Goal: Communication & Community: Answer question/provide support

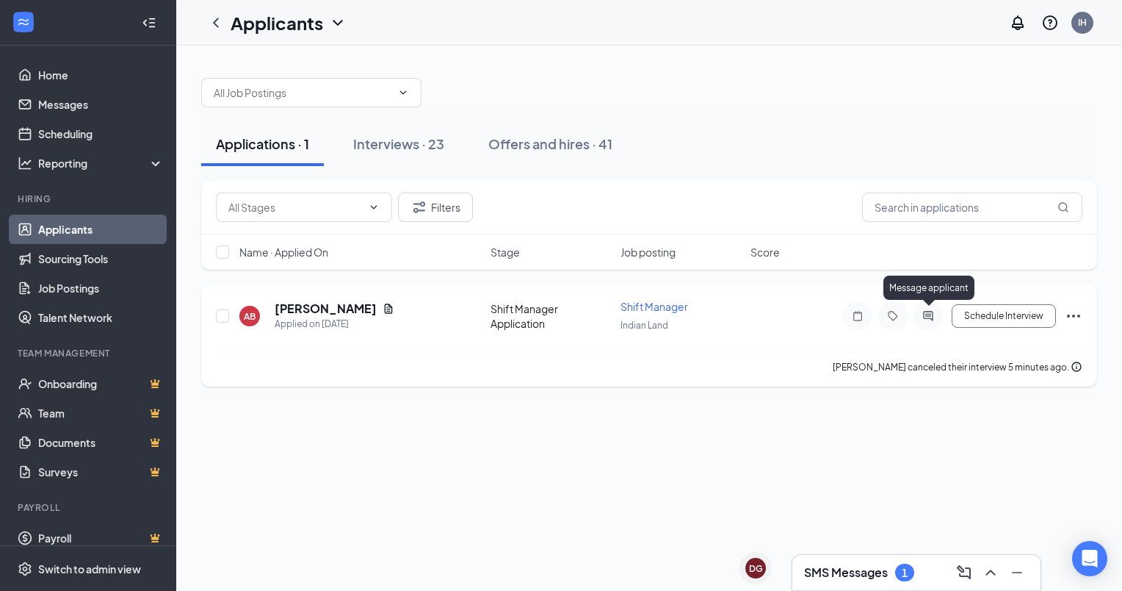
click at [931, 314] on icon "ActiveChat" at bounding box center [929, 316] width 18 height 12
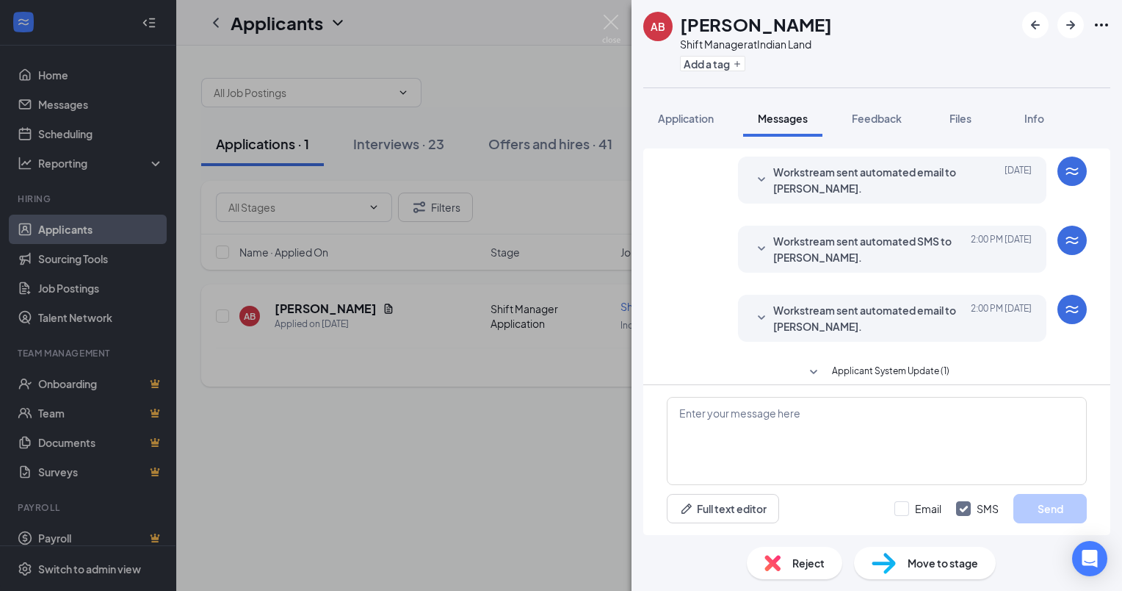
scroll to position [422, 0]
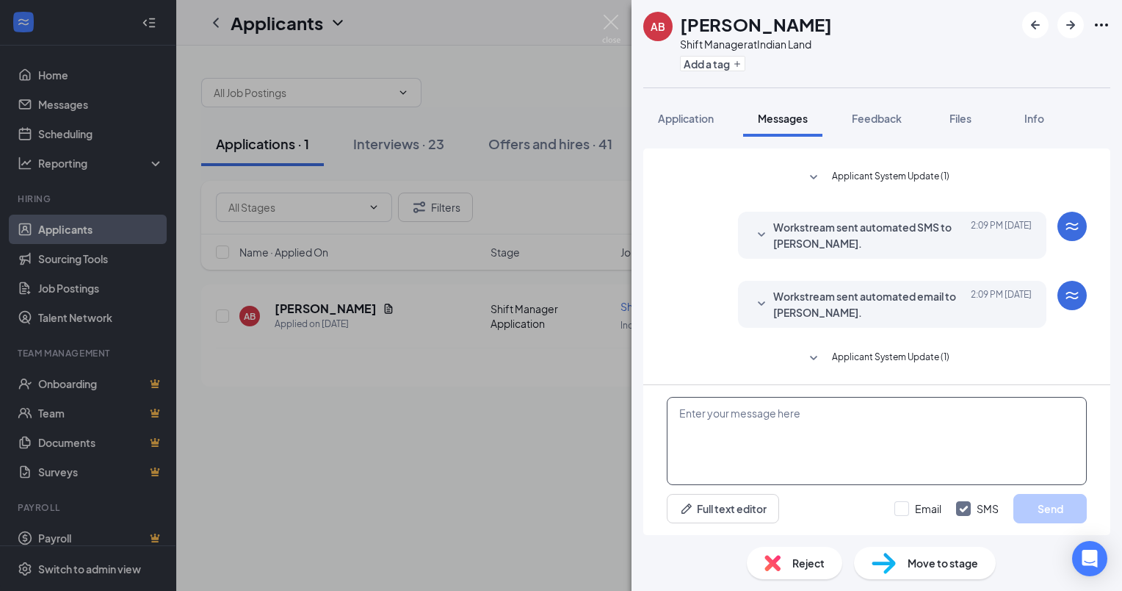
click at [740, 461] on textarea at bounding box center [877, 441] width 420 height 88
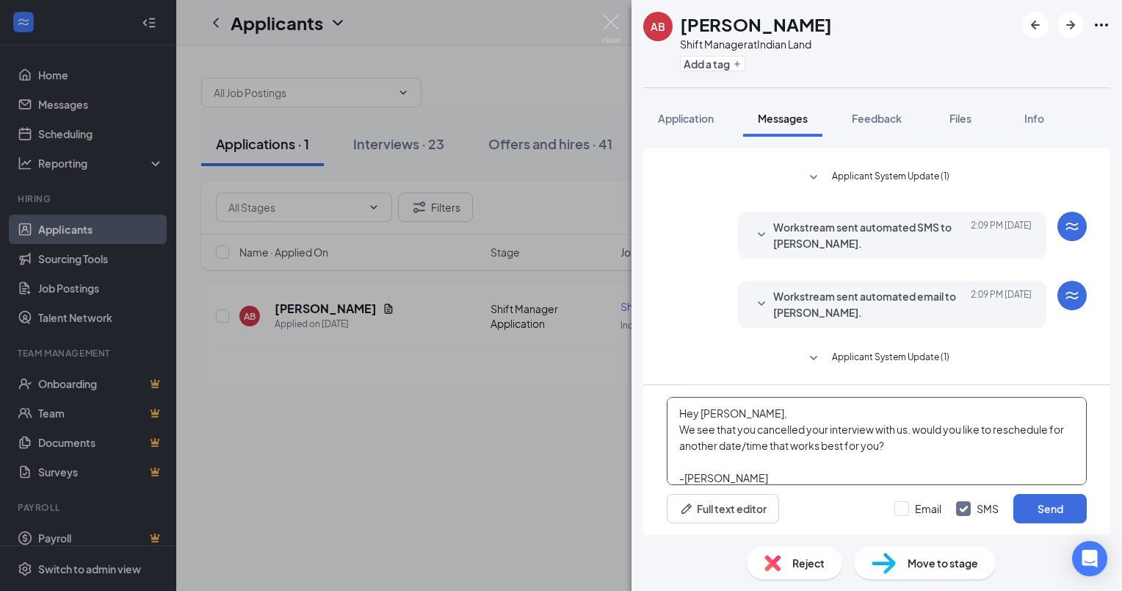
click at [923, 429] on textarea "Hey [PERSON_NAME], We see that you cancelled your interview with us. would you …" at bounding box center [877, 441] width 420 height 88
type textarea "Hey [PERSON_NAME], We see that you cancelled your interview with us. Would you …"
click at [903, 511] on input "Email" at bounding box center [918, 508] width 47 height 15
checkbox input "true"
click at [1041, 496] on button "Send" at bounding box center [1050, 508] width 73 height 29
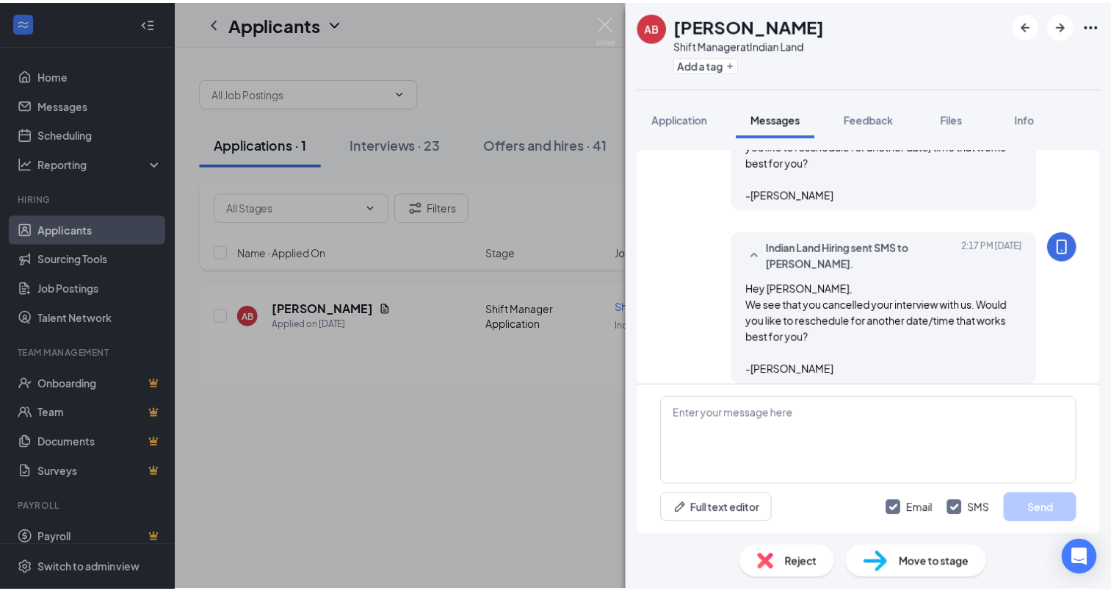
scroll to position [771, 0]
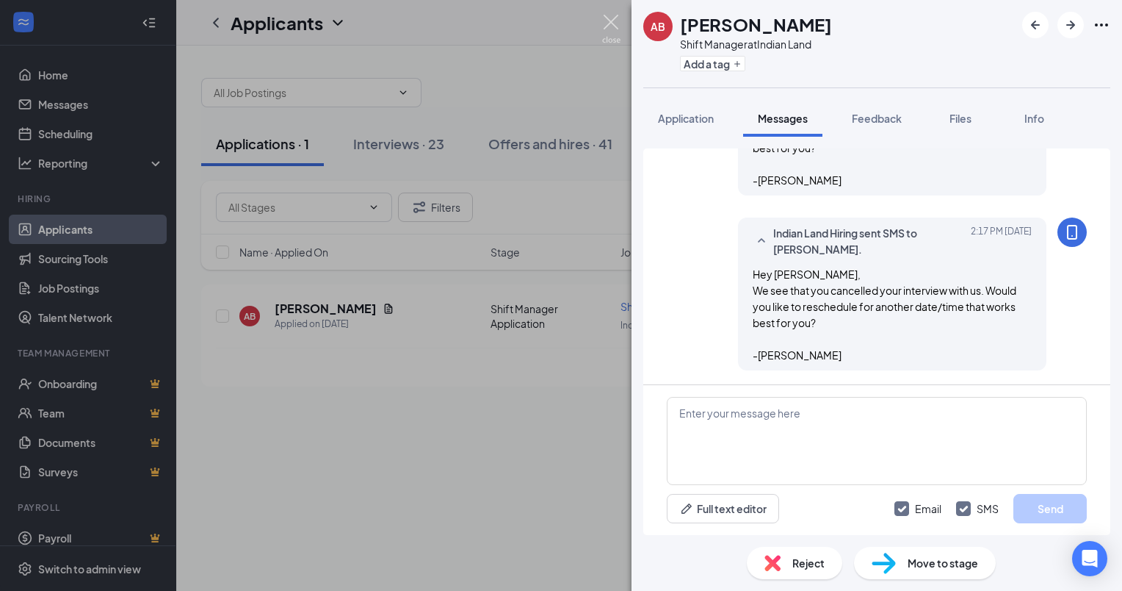
click at [618, 15] on img at bounding box center [611, 29] width 18 height 29
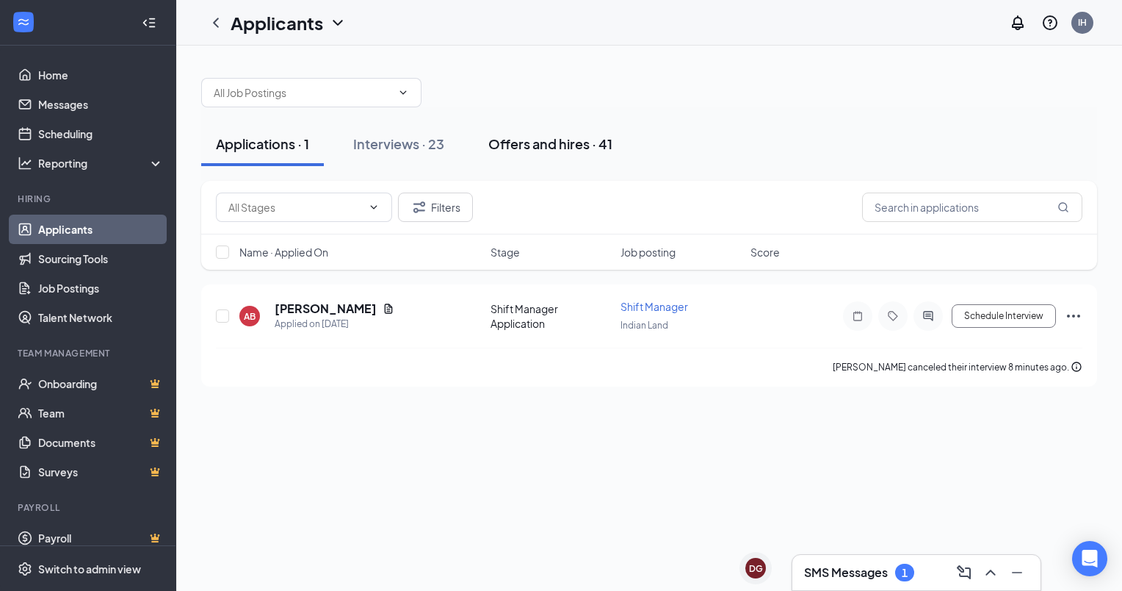
click at [561, 144] on div "Offers and hires · 41" at bounding box center [550, 143] width 124 height 18
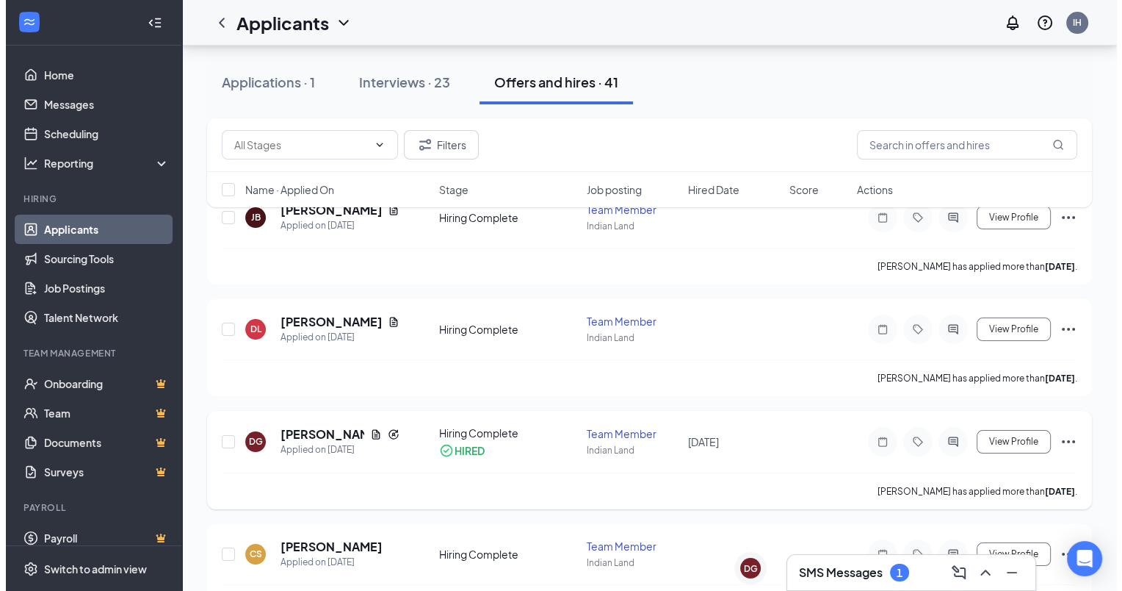
scroll to position [112, 0]
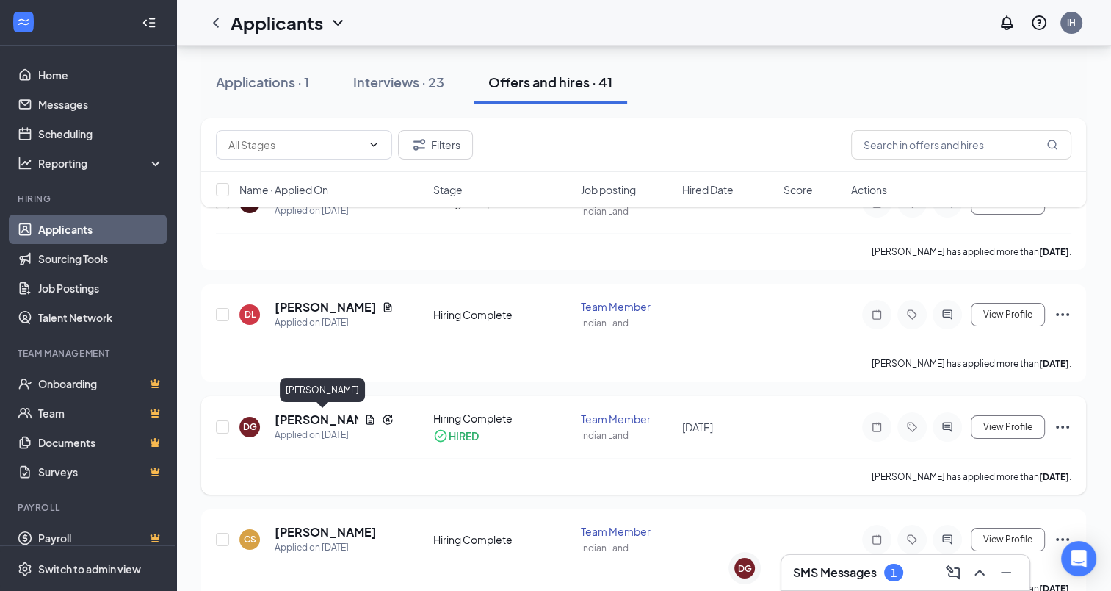
click at [316, 425] on h5 "[PERSON_NAME]" at bounding box center [317, 419] width 84 height 16
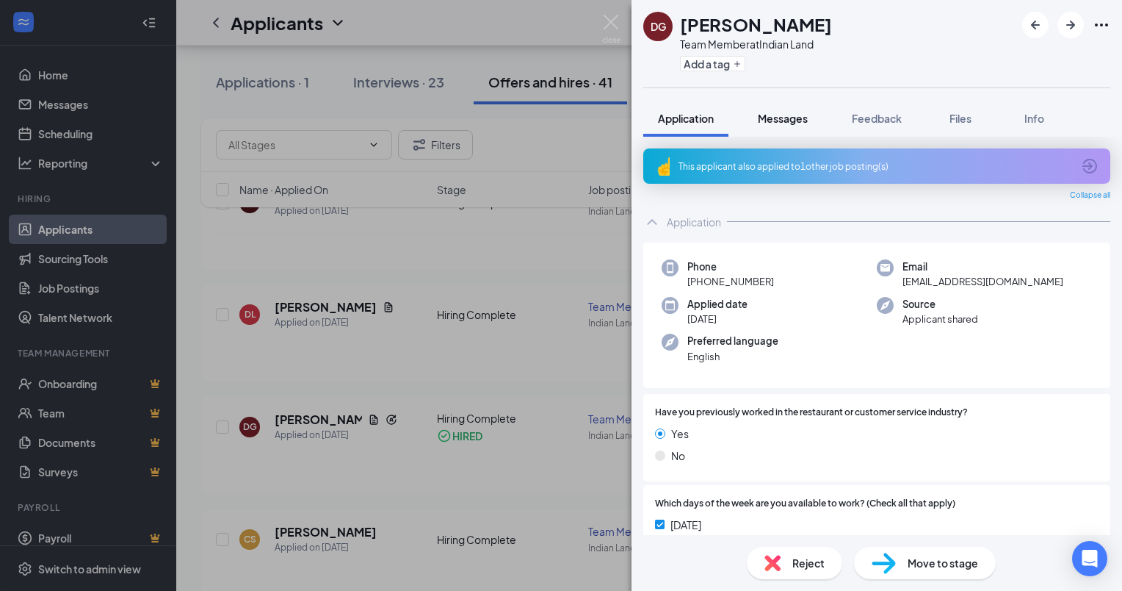
click at [799, 111] on div "Messages" at bounding box center [783, 118] width 50 height 15
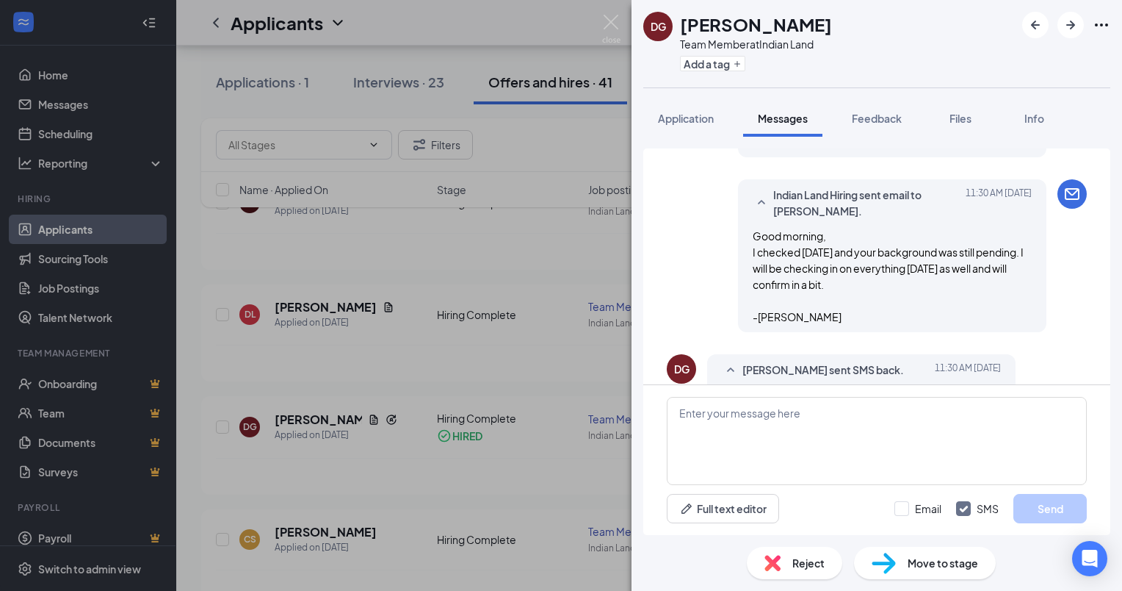
scroll to position [758, 0]
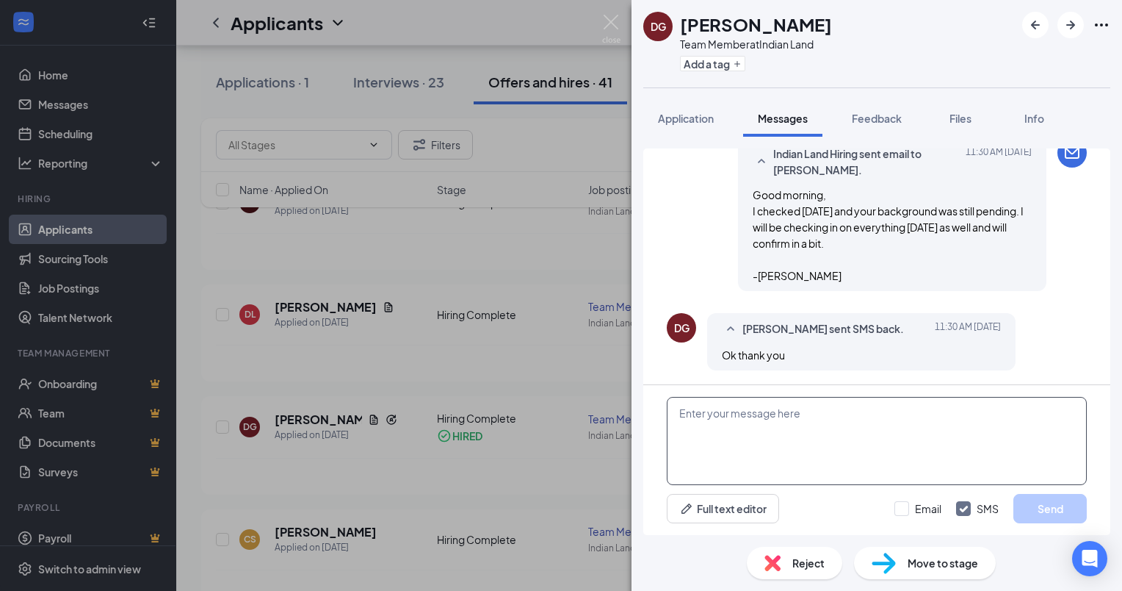
click at [781, 411] on textarea at bounding box center [877, 441] width 420 height 88
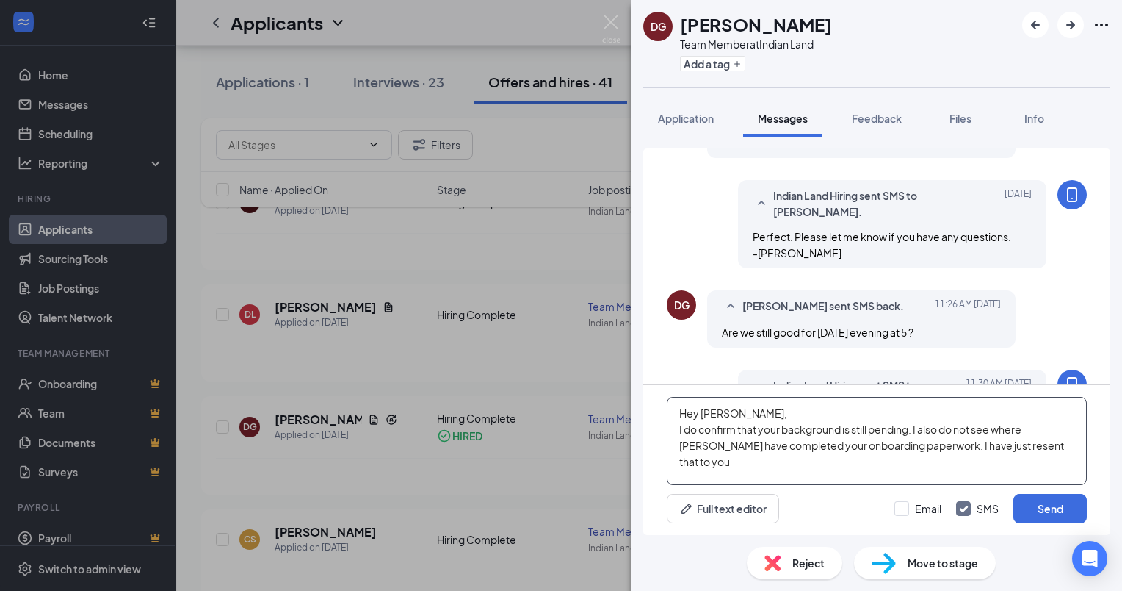
scroll to position [450, 0]
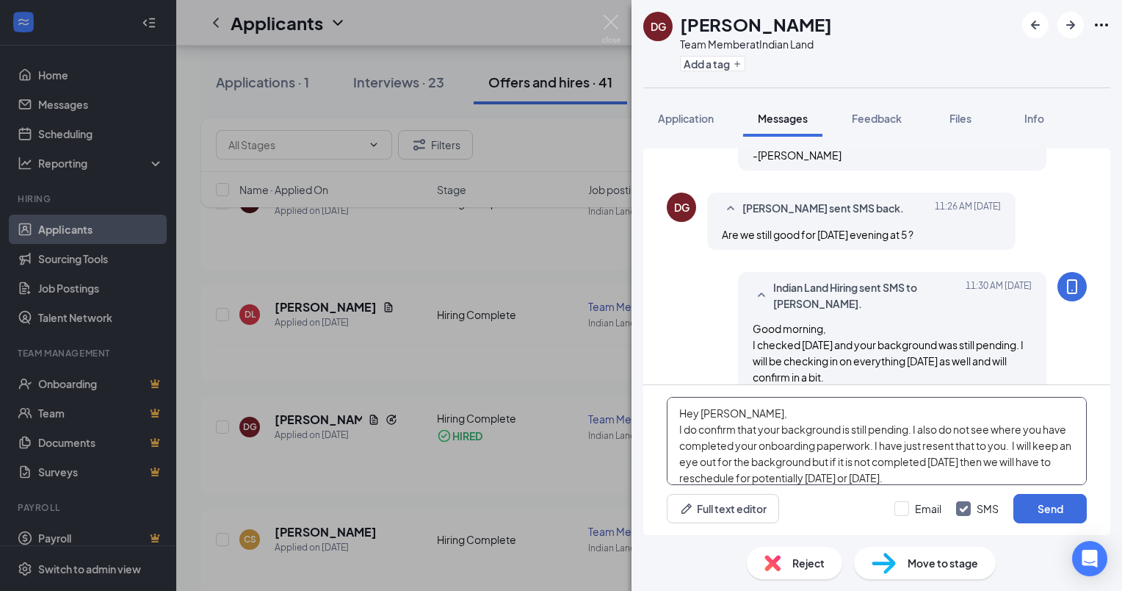
click at [986, 482] on textarea "Hey [PERSON_NAME], I do confirm that your background is still pending. I also d…" at bounding box center [877, 441] width 420 height 88
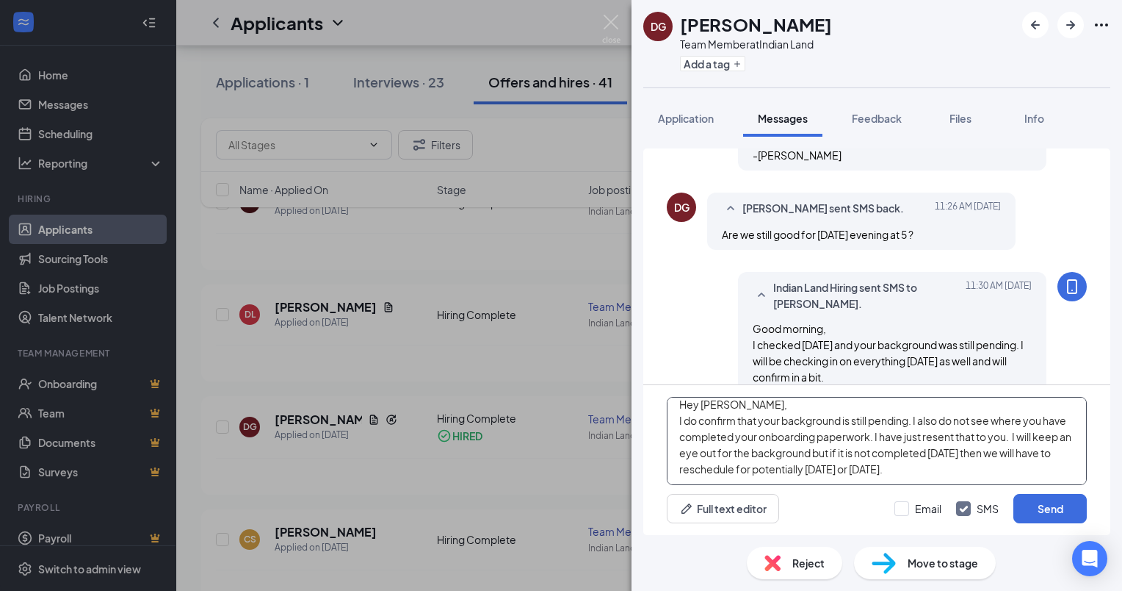
scroll to position [32, 0]
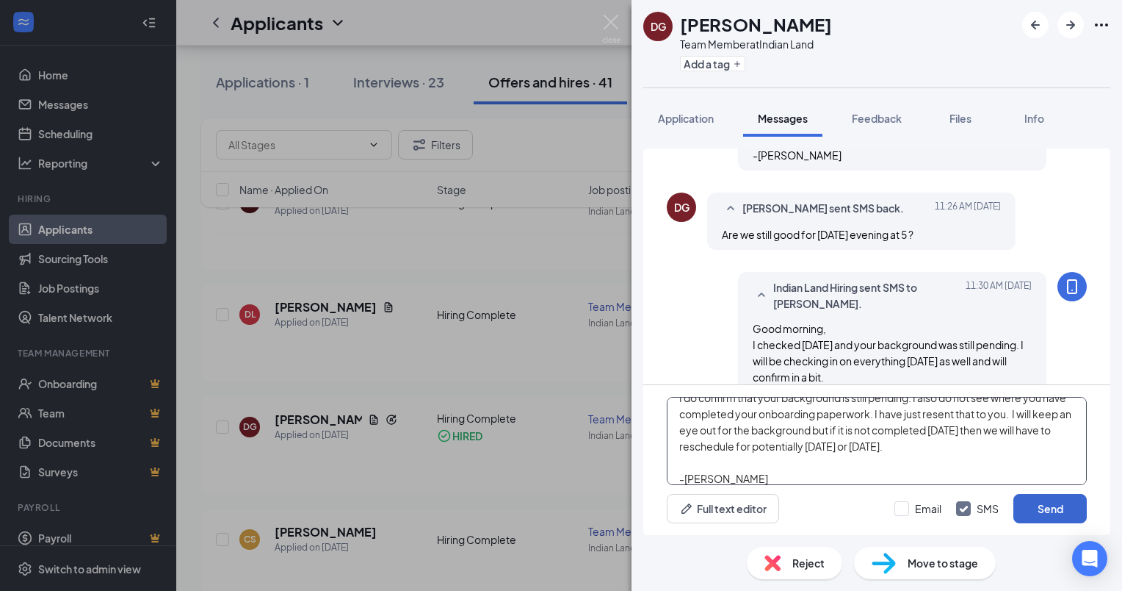
type textarea "Hey [PERSON_NAME], I do confirm that your background is still pending. I also d…"
click at [1067, 516] on button "Send" at bounding box center [1050, 508] width 73 height 29
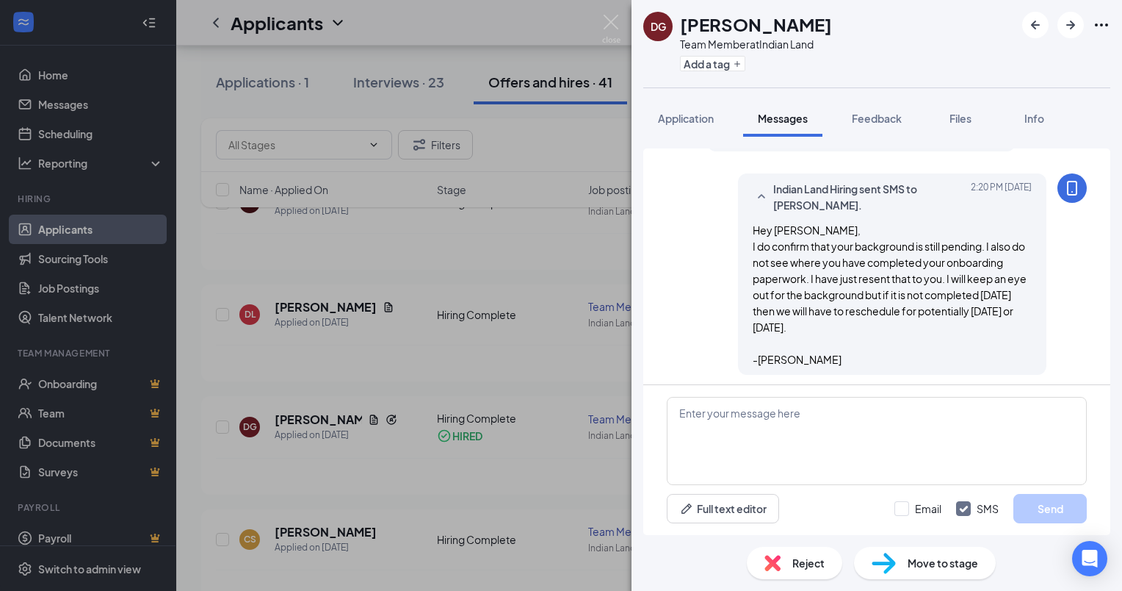
scroll to position [981, 0]
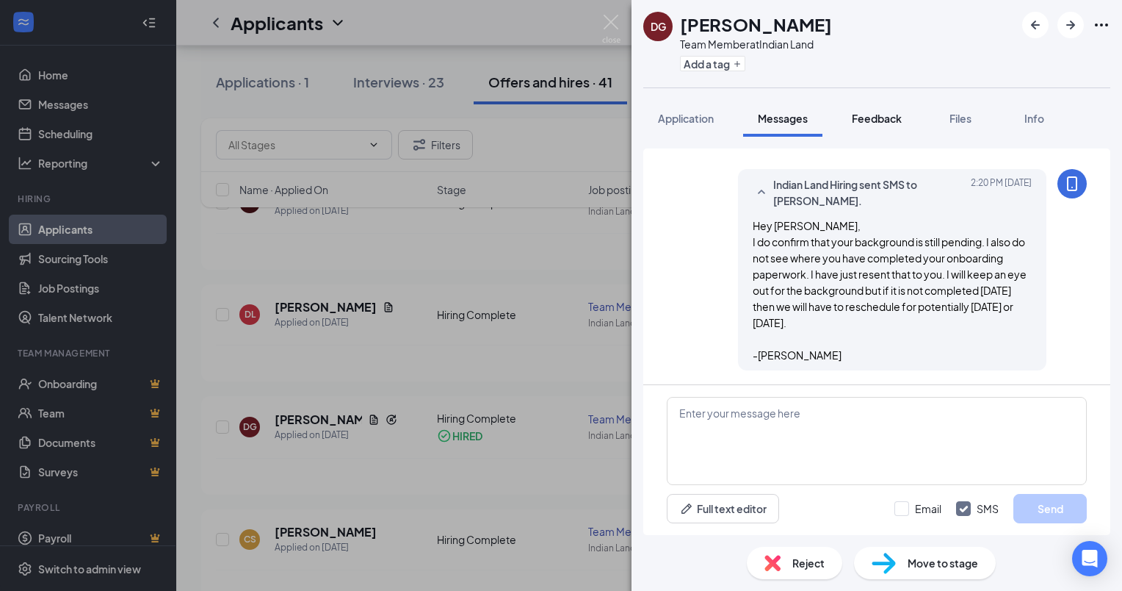
click at [895, 118] on span "Feedback" at bounding box center [877, 118] width 50 height 13
